Goal: Transaction & Acquisition: Book appointment/travel/reservation

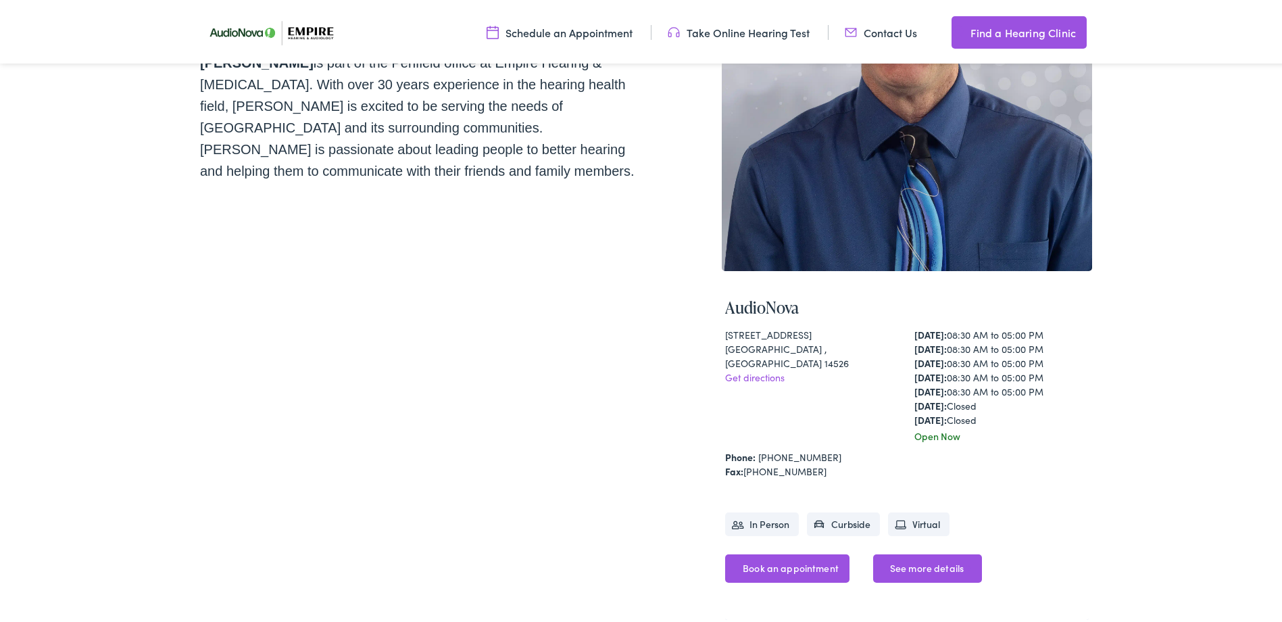
scroll to position [326, 0]
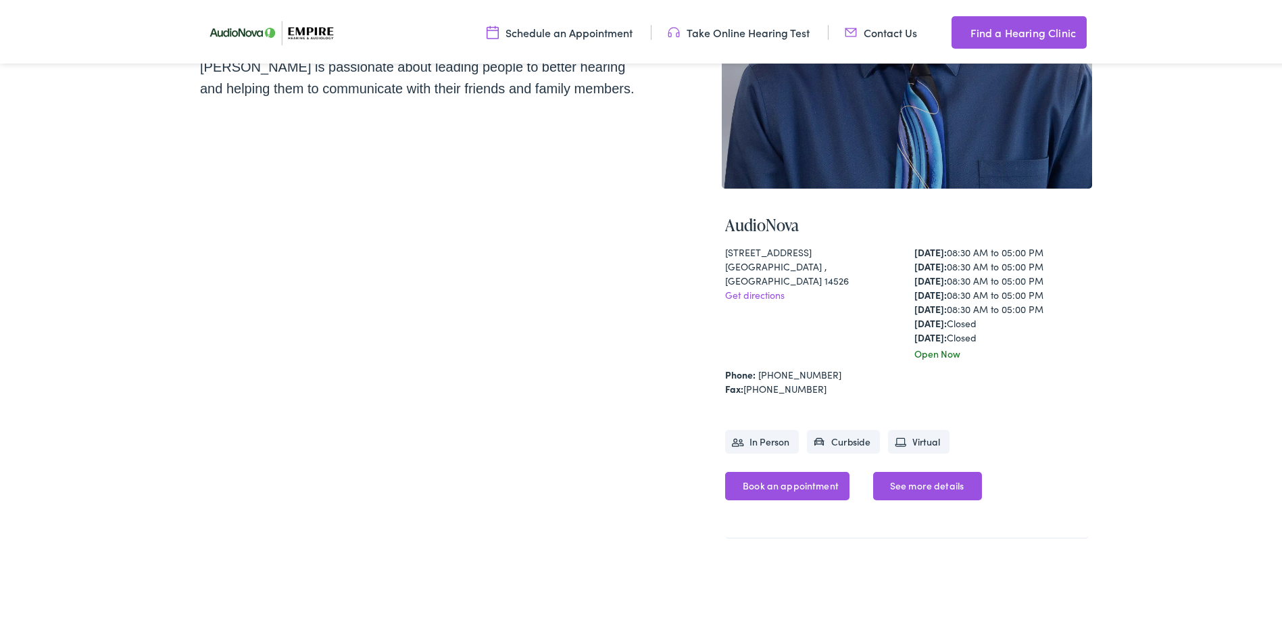
click at [785, 484] on link "Book an appointment" at bounding box center [787, 483] width 124 height 28
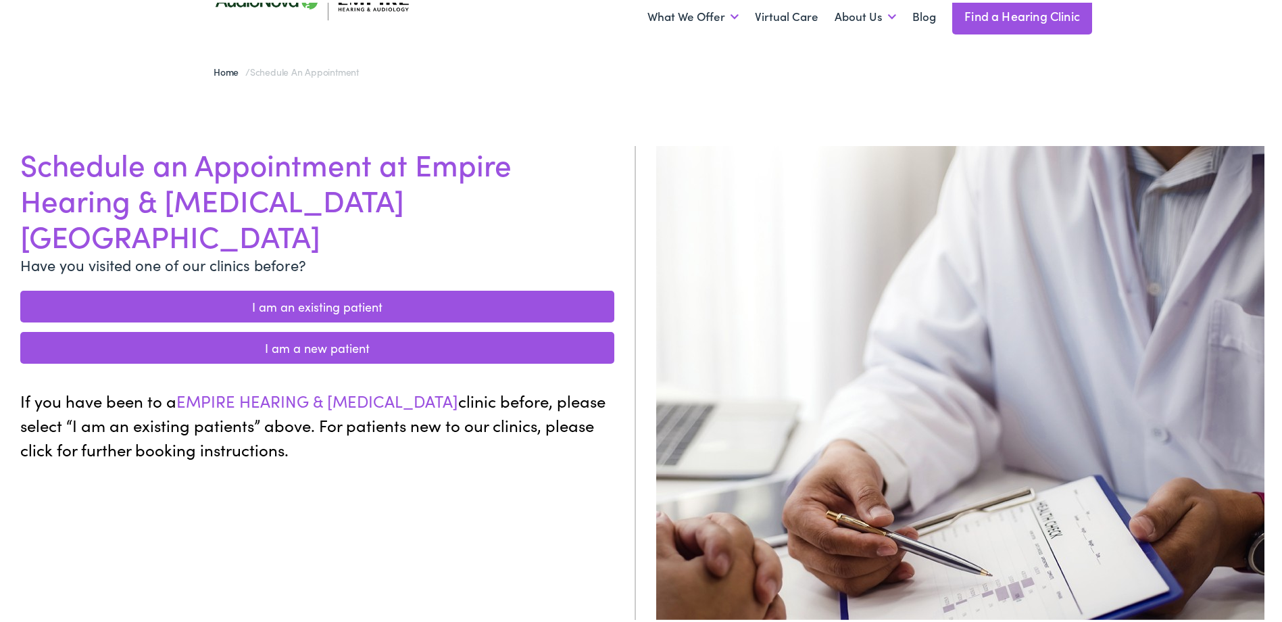
scroll to position [135, 0]
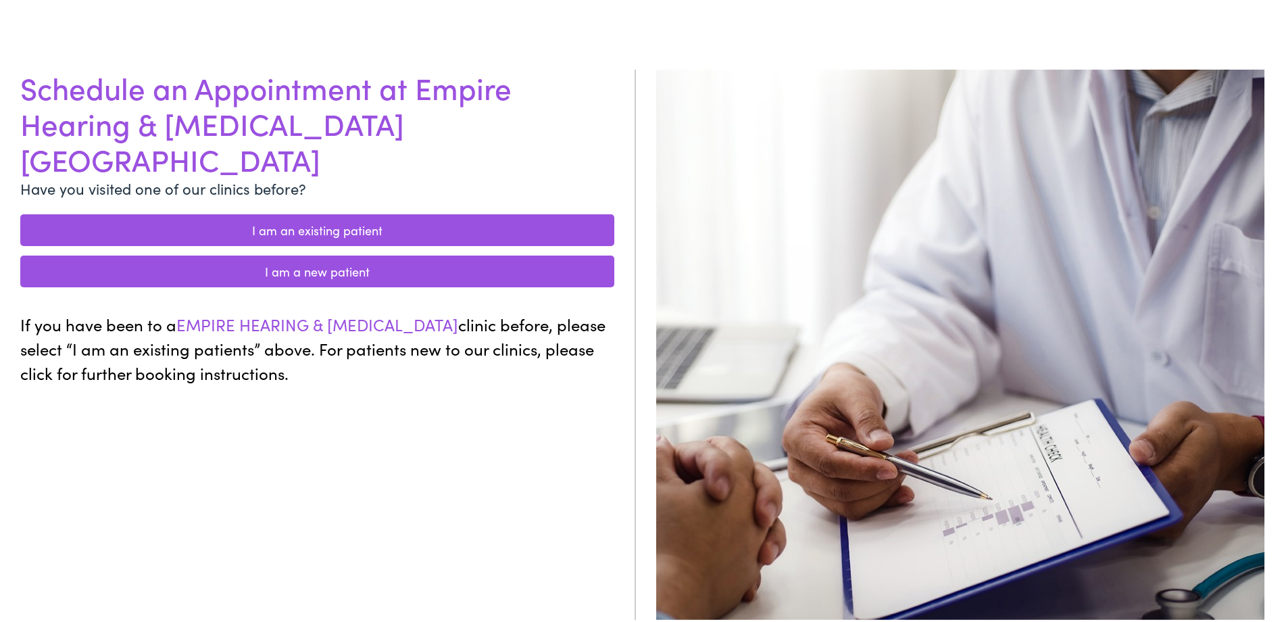
click at [372, 253] on link "I am a new patient" at bounding box center [317, 269] width 594 height 32
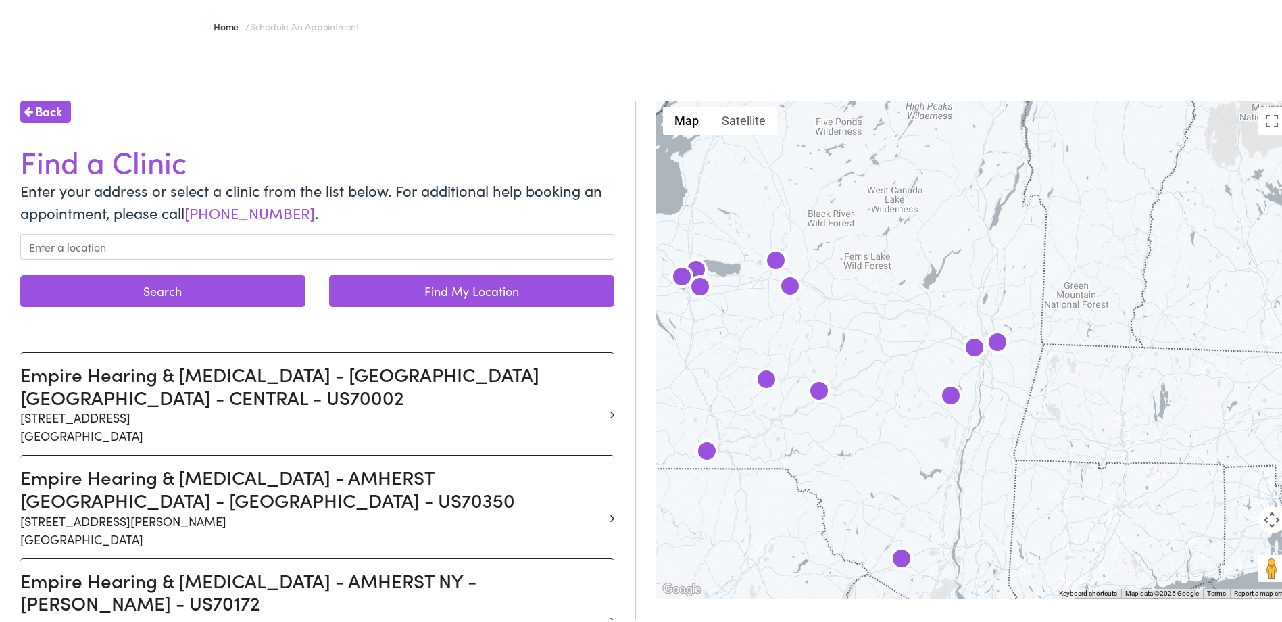
scroll to position [135, 0]
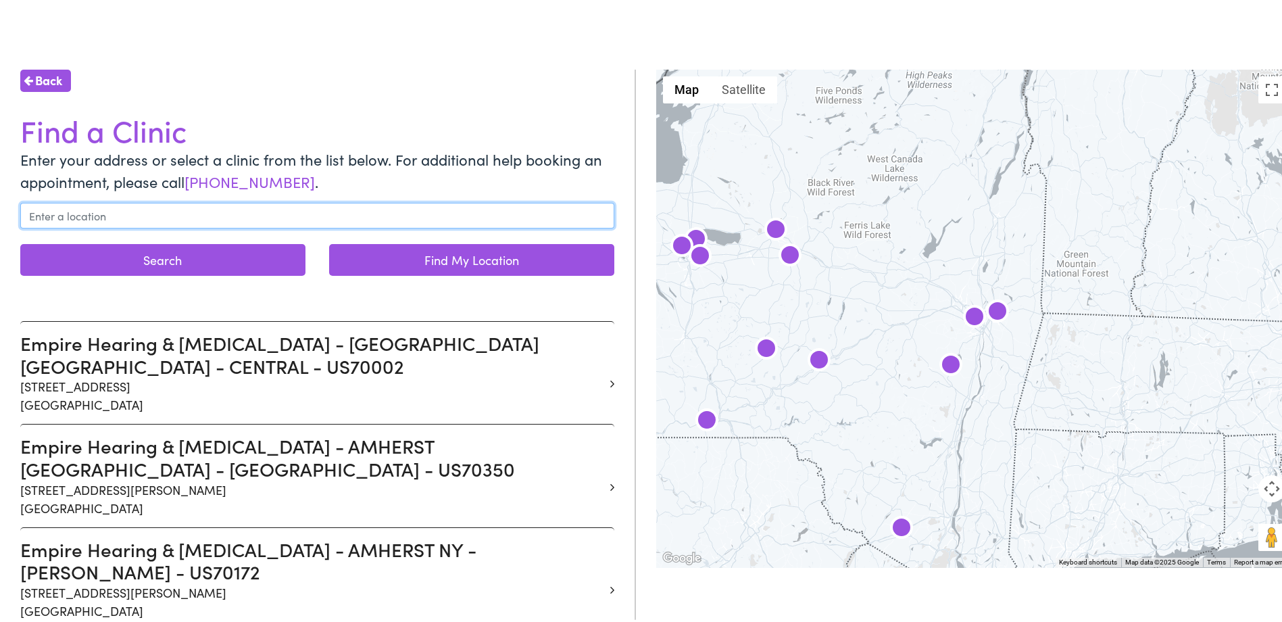
click at [322, 201] on input "text" at bounding box center [317, 213] width 594 height 26
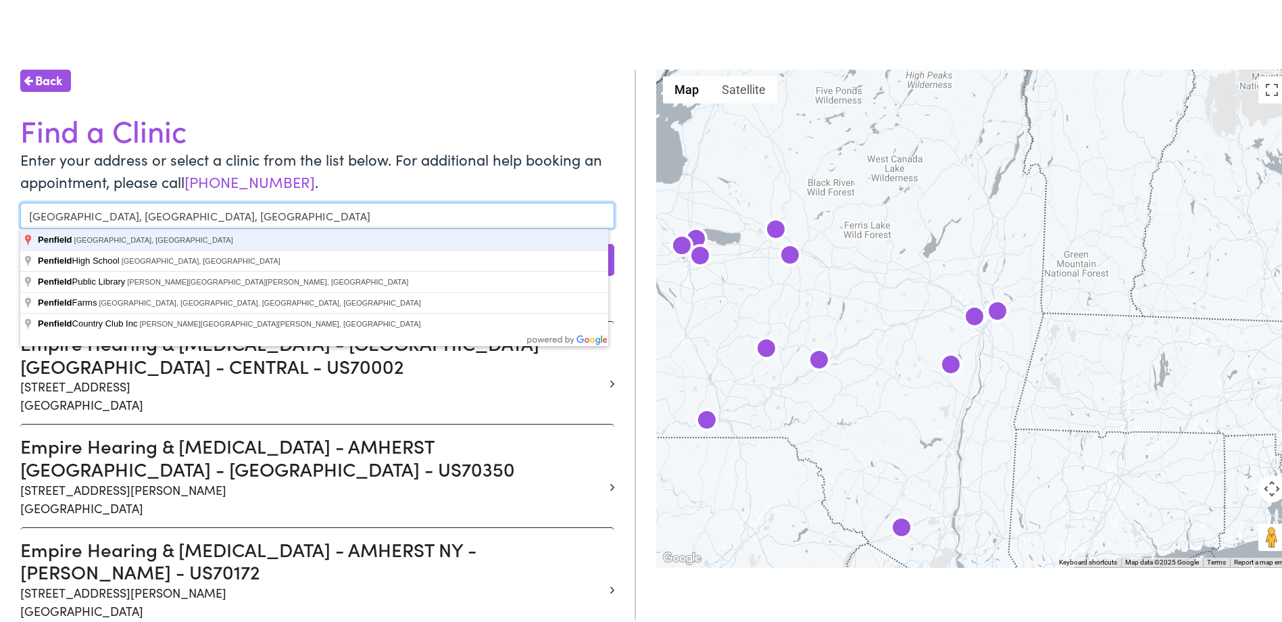
type input "Penfield, NY, USA"
click at [20, 241] on button "Search" at bounding box center [162, 257] width 285 height 32
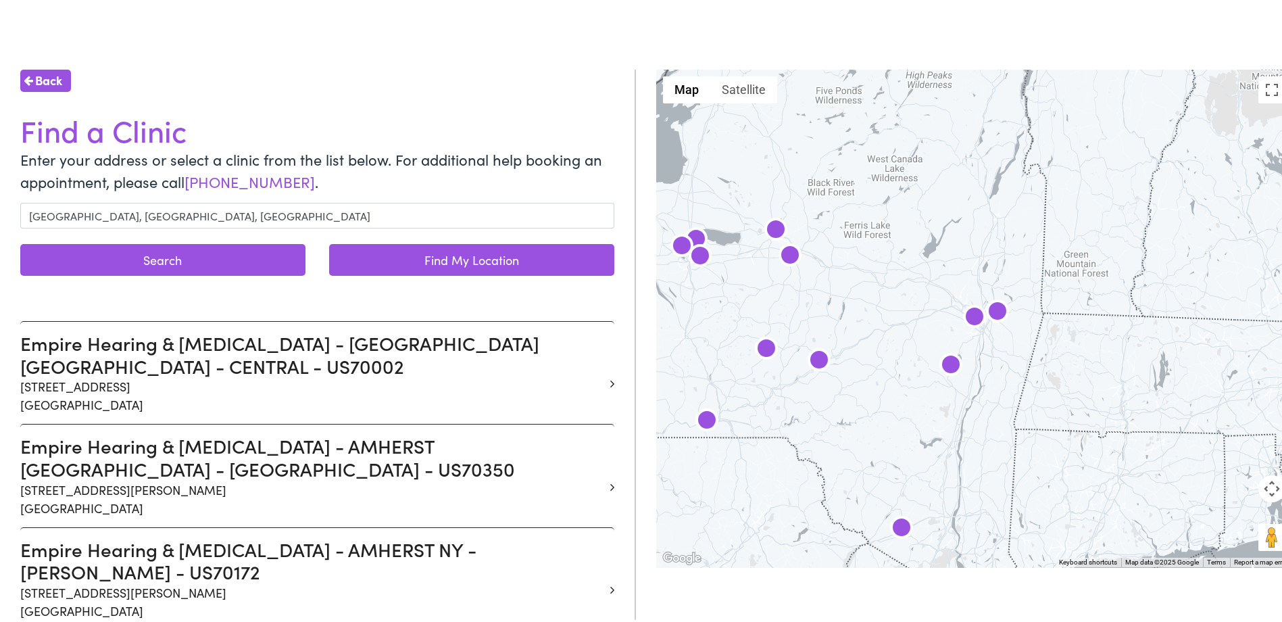
click at [237, 254] on button "Search" at bounding box center [162, 257] width 285 height 32
click at [88, 249] on button "Search" at bounding box center [162, 257] width 285 height 32
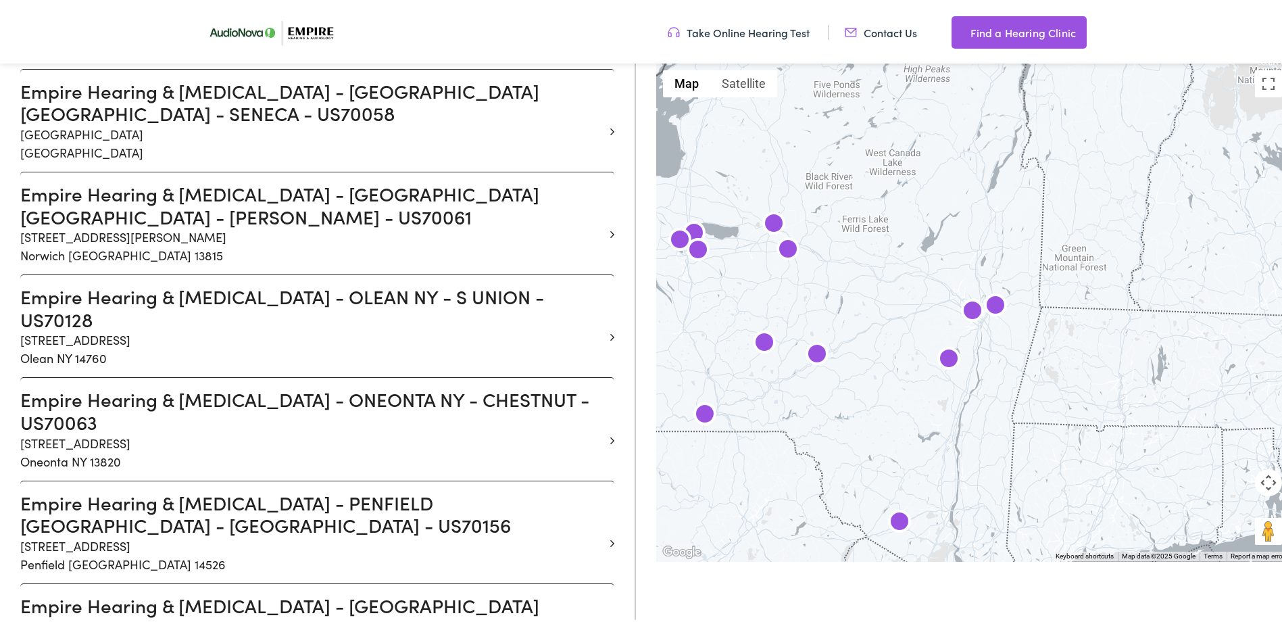
scroll to position [1825, 0]
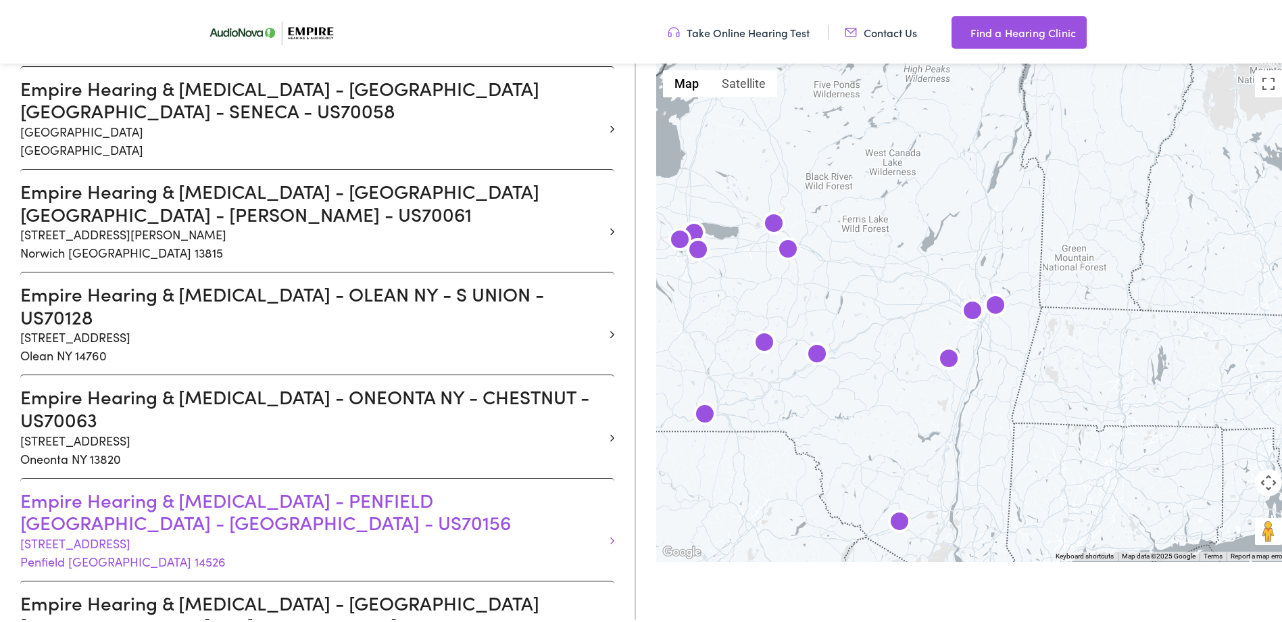
click at [153, 486] on h3 "Empire Hearing & Audiology - PENFIELD NY - WILLOW POND - US70156" at bounding box center [312, 508] width 584 height 45
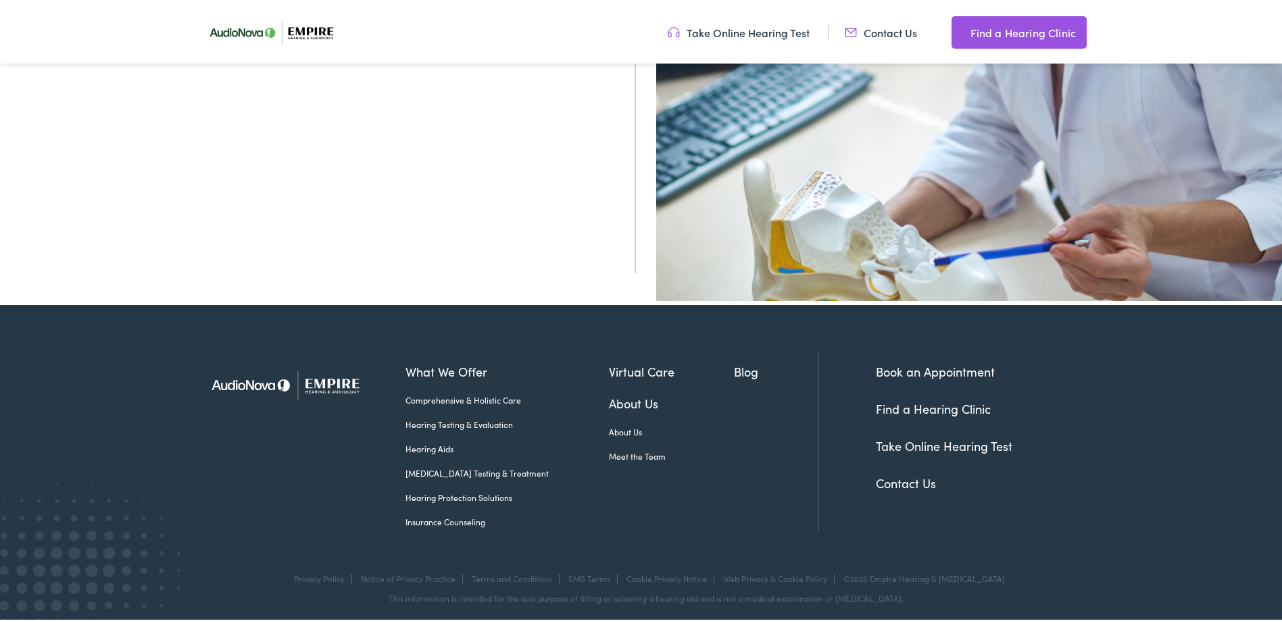
scroll to position [210, 0]
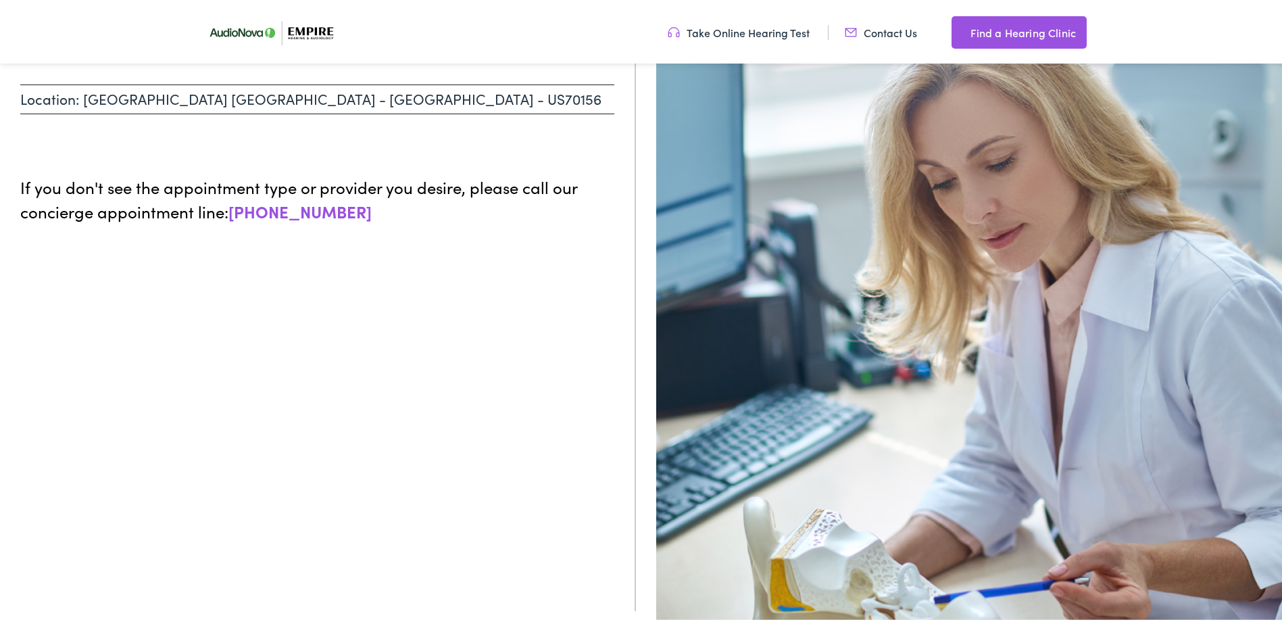
click at [255, 241] on div "Back Choose a Service Location: PENFIELD NY - WILLOW POND - US70156 If you don'…" at bounding box center [318, 297] width 636 height 622
drag, startPoint x: 255, startPoint y: 241, endPoint x: 192, endPoint y: 158, distance: 103.7
click at [192, 158] on div "Back Choose a Service Location: PENFIELD NY - WILLOW POND - US70156 If you don'…" at bounding box center [318, 297] width 636 height 622
click at [191, 158] on div "Back Choose a Service Location: PENFIELD NY - WILLOW POND - US70156 If you don'…" at bounding box center [318, 297] width 636 height 622
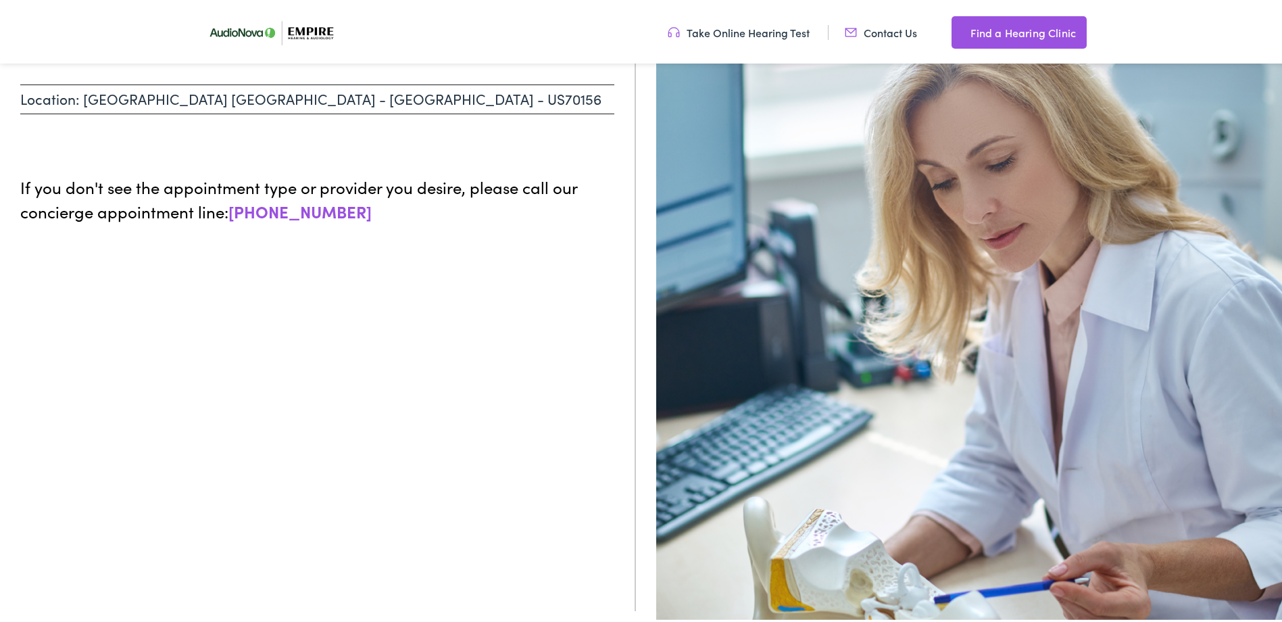
drag, startPoint x: 191, startPoint y: 158, endPoint x: 167, endPoint y: 151, distance: 25.4
click at [167, 151] on ul at bounding box center [317, 138] width 594 height 27
click at [166, 150] on ul at bounding box center [317, 138] width 594 height 27
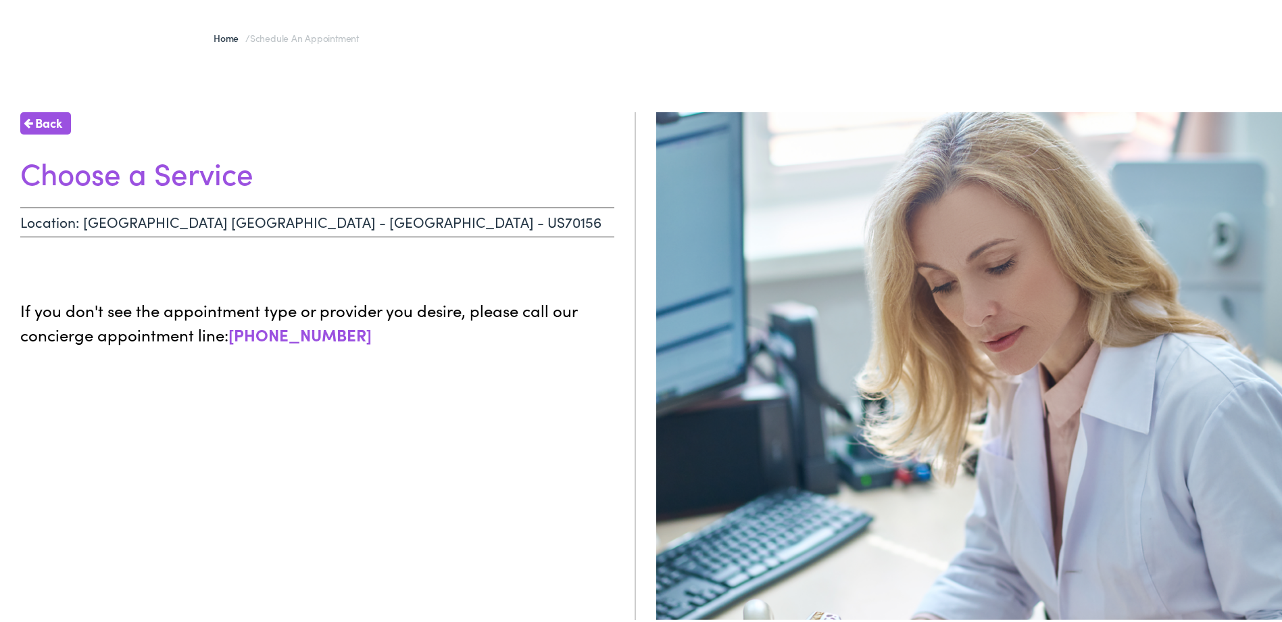
scroll to position [75, 0]
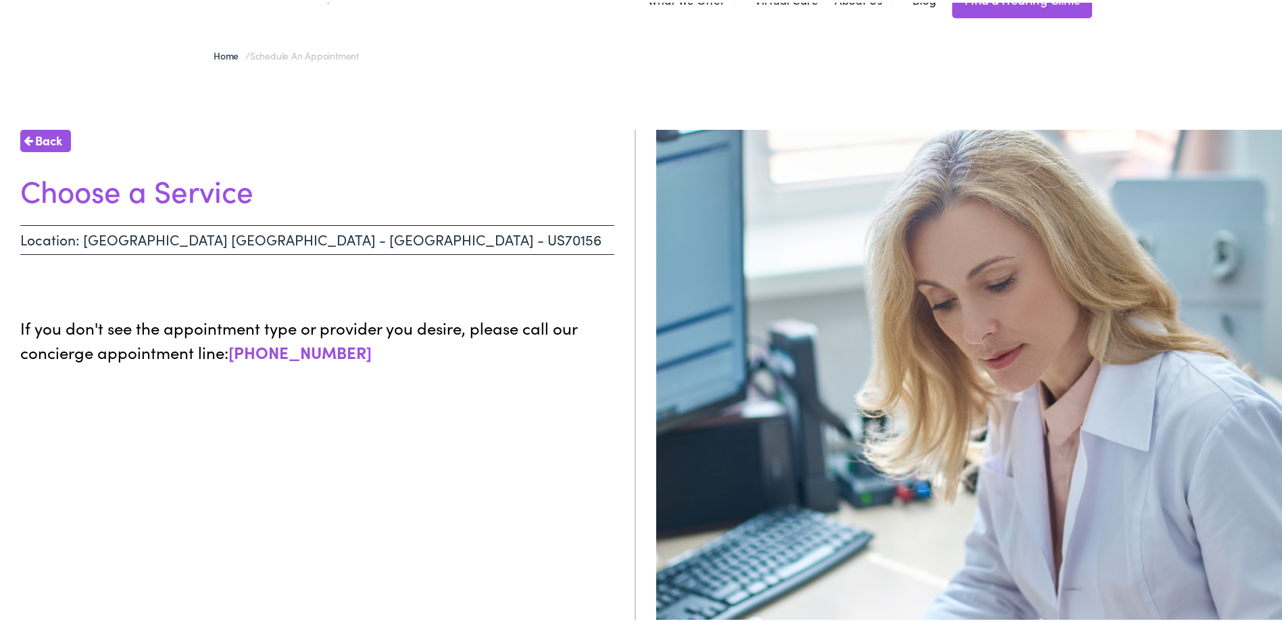
click at [205, 237] on p "Location: PENFIELD NY - WILLOW POND - US70156" at bounding box center [317, 237] width 594 height 30
click at [157, 184] on h1 "Choose a Service" at bounding box center [317, 188] width 594 height 36
click at [156, 181] on h1 "Choose a Service" at bounding box center [317, 188] width 594 height 36
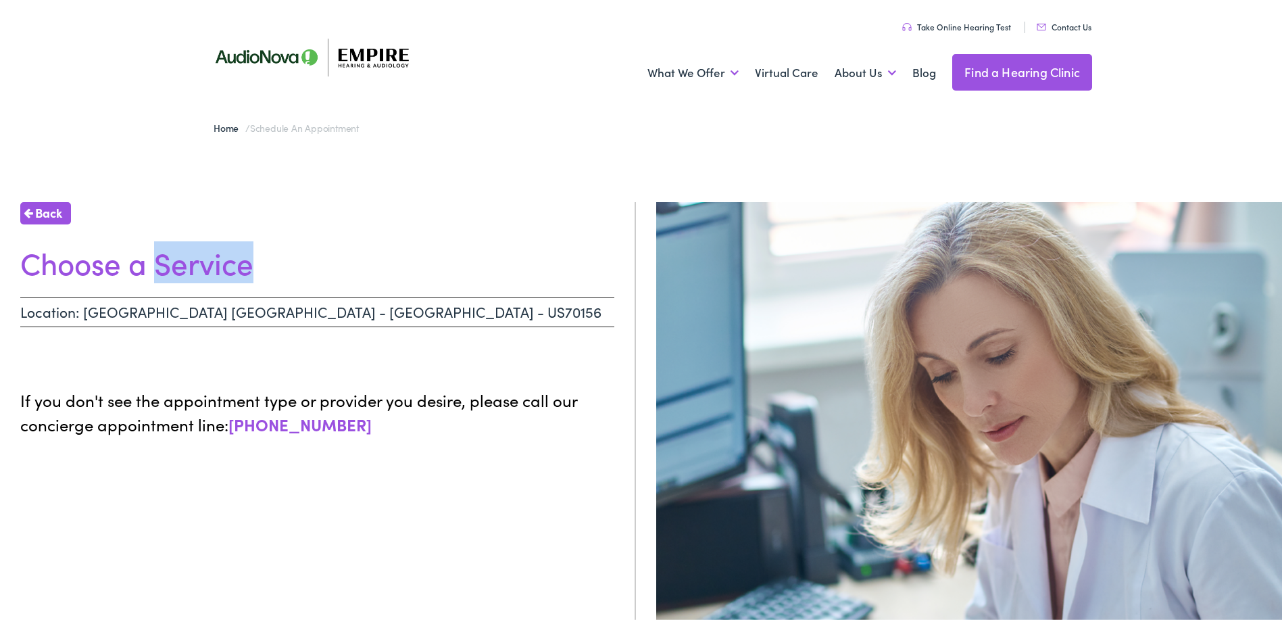
scroll to position [0, 0]
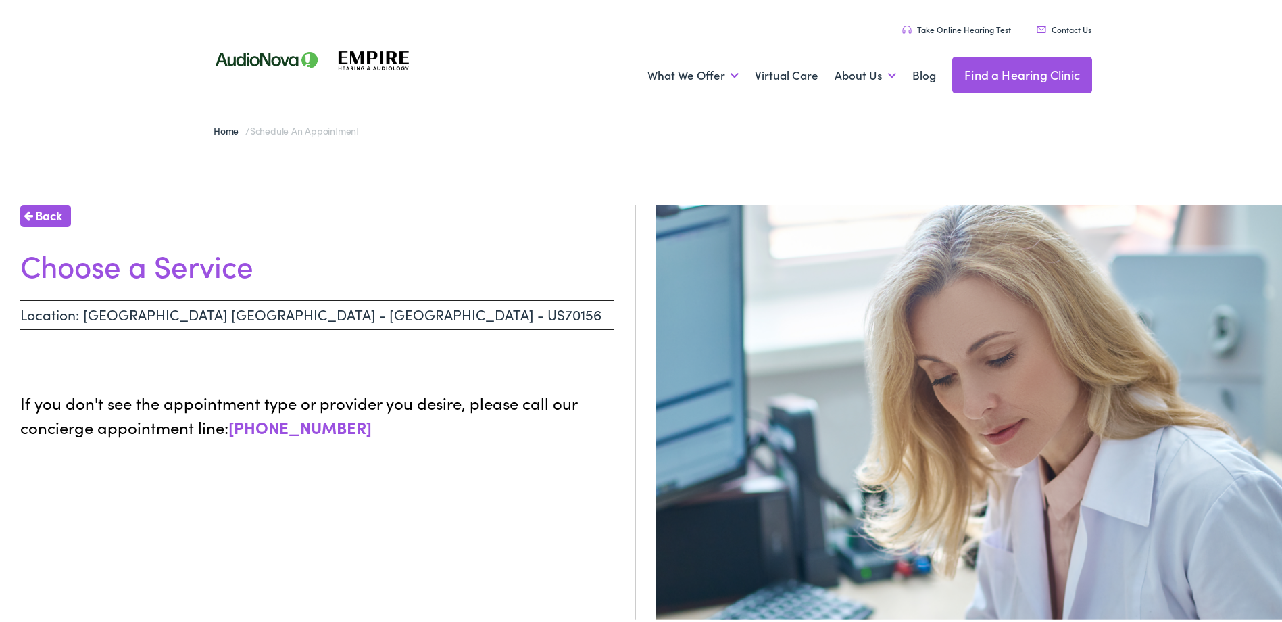
click at [347, 313] on p "Location: PENFIELD NY - WILLOW POND - US70156" at bounding box center [317, 312] width 594 height 30
click at [408, 497] on div "Back Choose a Service Location: PENFIELD NY - WILLOW POND - US70156 If you don'…" at bounding box center [318, 513] width 636 height 622
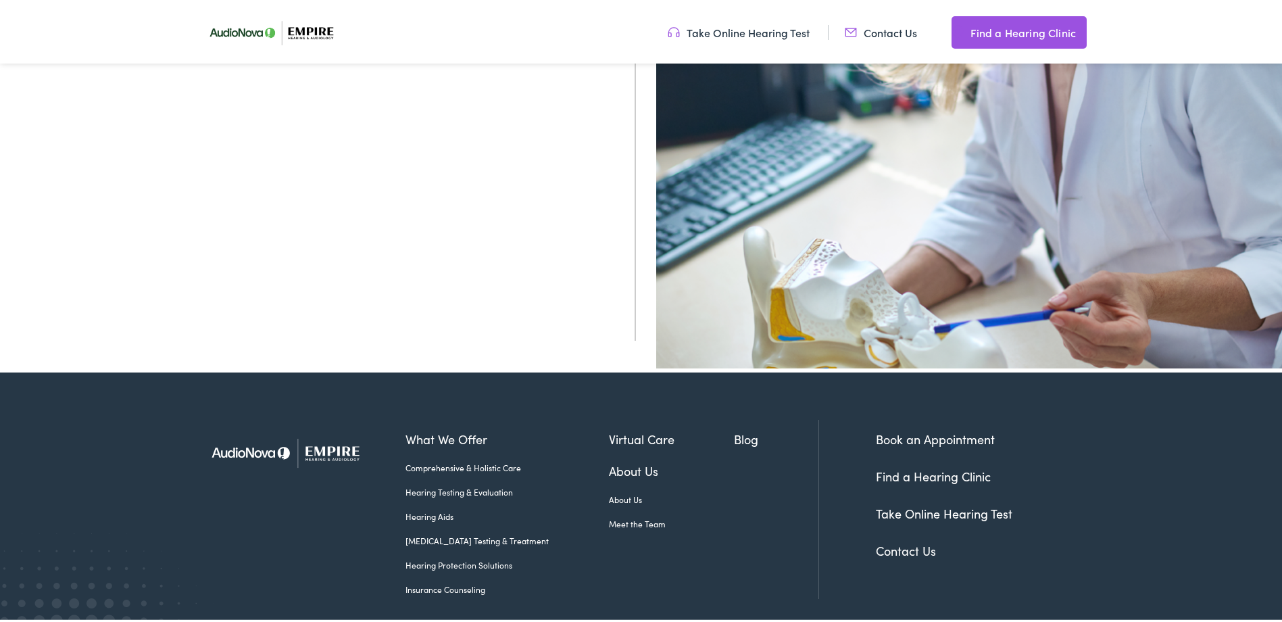
scroll to position [75, 0]
